Goal: Ask a question: Seek information or help from site administrators or community

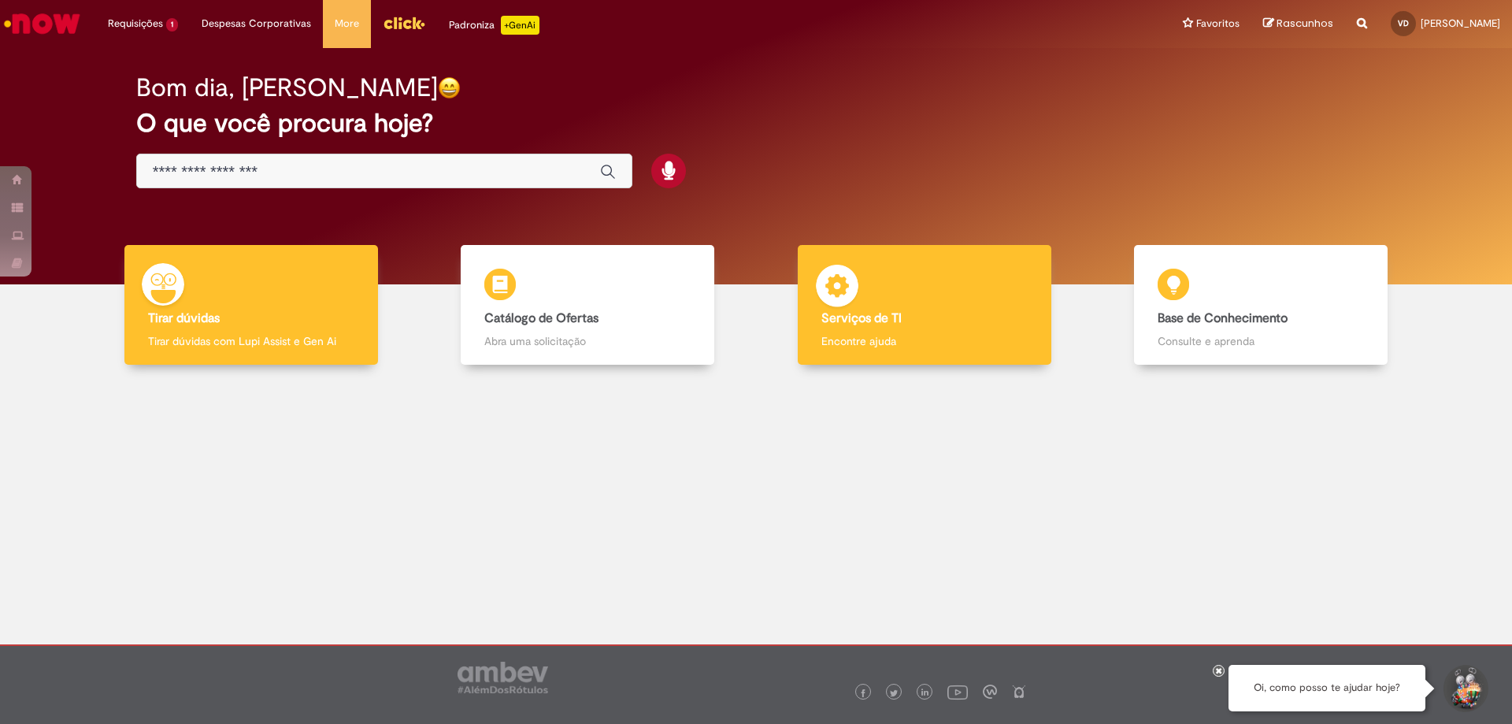
click at [963, 313] on h4 "Serviços de TI" at bounding box center [924, 319] width 206 height 14
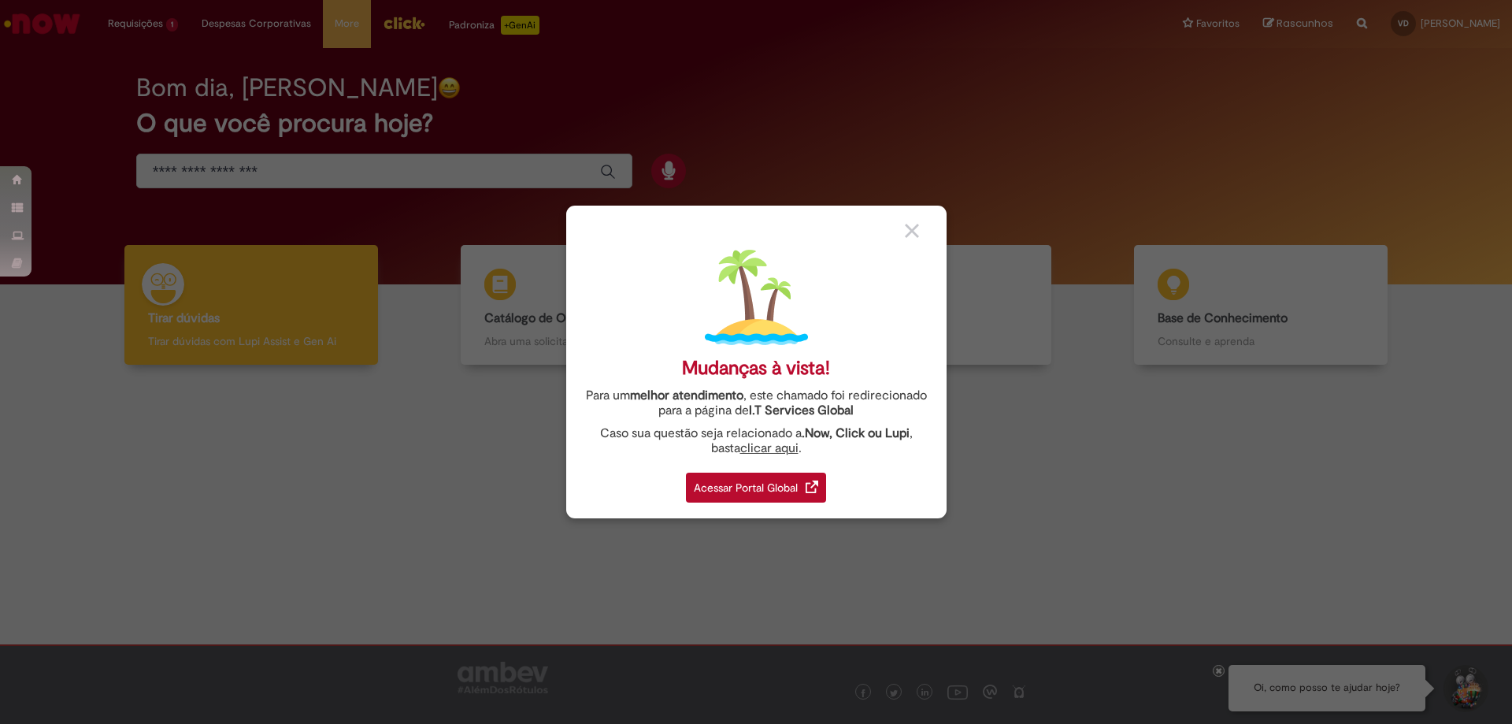
click at [717, 497] on div "Acessar Portal Global" at bounding box center [756, 487] width 140 height 30
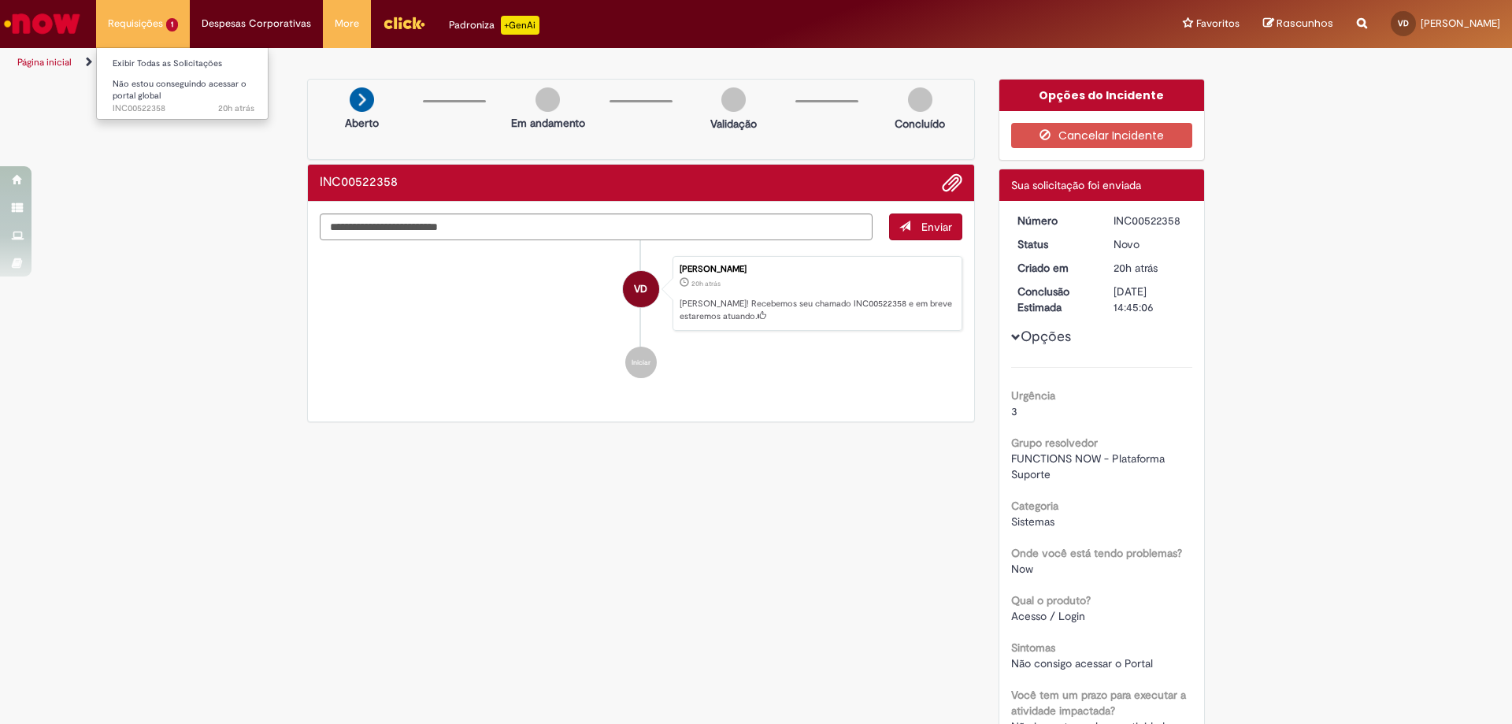
click at [154, 27] on li "Requisições 1 Exibir Todas as Solicitações Não estou conseguindo acessar o port…" at bounding box center [143, 23] width 94 height 47
click at [169, 88] on span "Não estou conseguindo acessar o portal global" at bounding box center [180, 90] width 134 height 24
click at [1025, 417] on div "3" at bounding box center [1102, 411] width 182 height 16
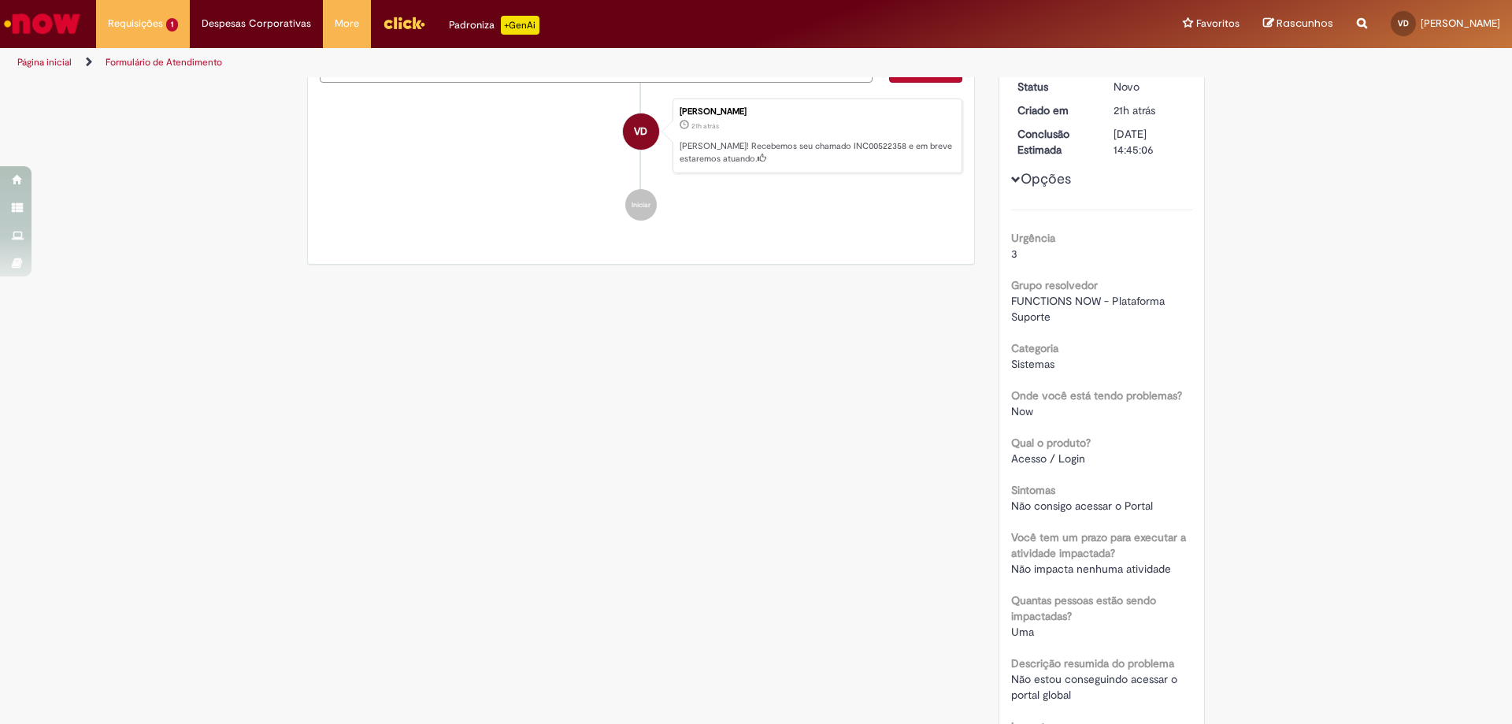
scroll to position [236, 0]
